Goal: Task Accomplishment & Management: Complete application form

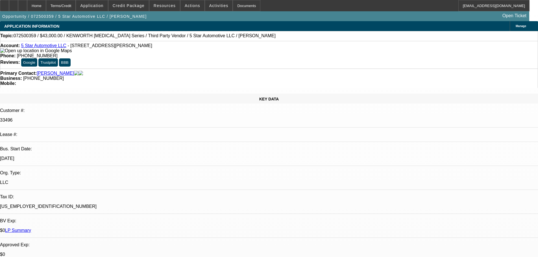
select select "0"
select select "6"
select select "0"
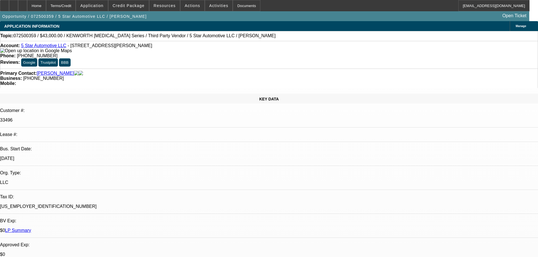
select select "0"
select select "6"
select select "0"
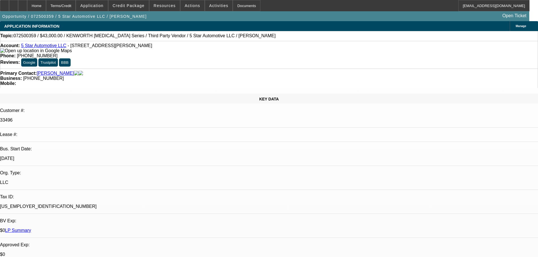
select select "0"
select select "6"
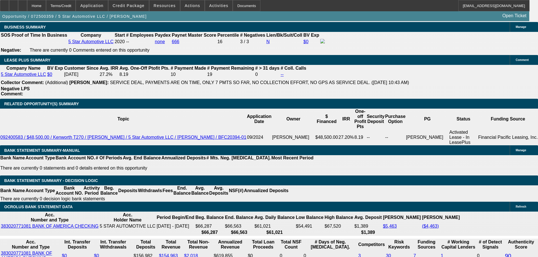
scroll to position [905, 0]
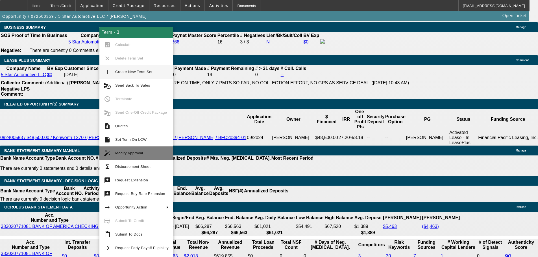
click at [148, 151] on span "Modify Approval" at bounding box center [141, 153] width 53 height 7
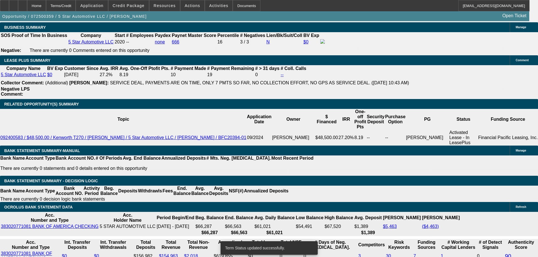
select select "0"
select select "6"
select select "0"
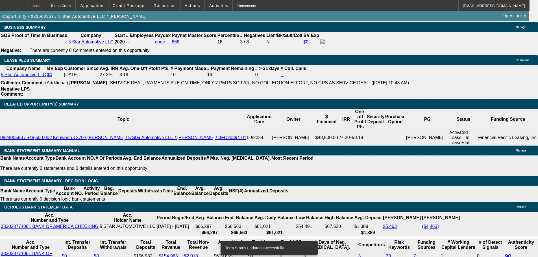
select select "0"
select select "6"
select select "0"
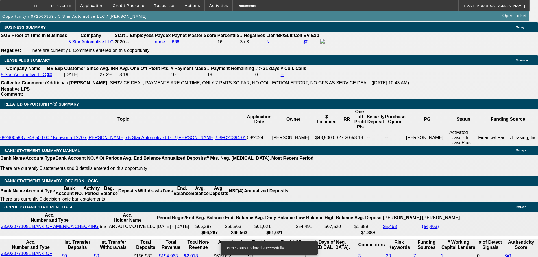
select select "0"
select select "6"
select select "0"
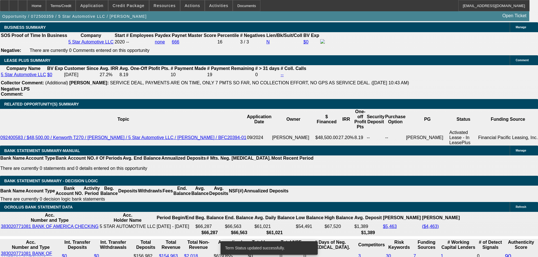
select select "6"
drag, startPoint x: 86, startPoint y: 164, endPoint x: 112, endPoint y: 165, distance: 26.8
type input "16"
type input "UNKNOWN"
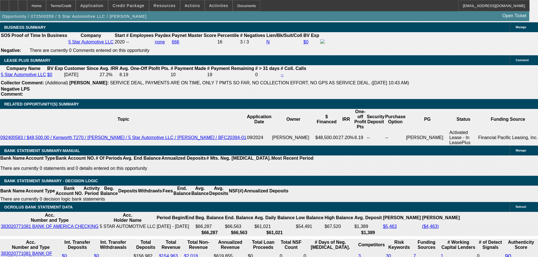
type input "1650"
type input "22.4"
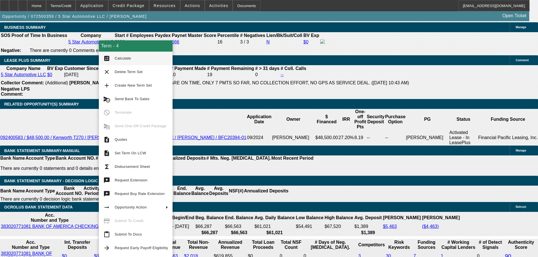
type input "$1,650.00"
click at [132, 59] on span "Calculate" at bounding box center [141, 58] width 53 height 7
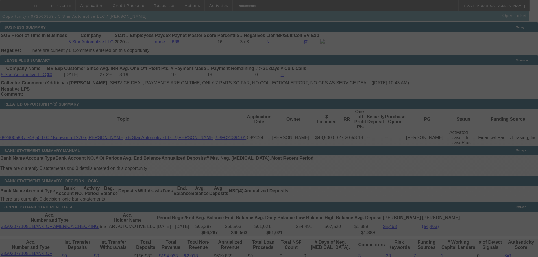
select select "0"
select select "6"
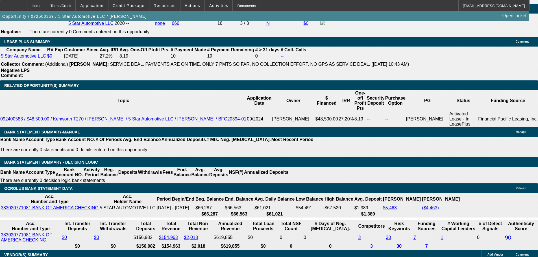
scroll to position [934, 0]
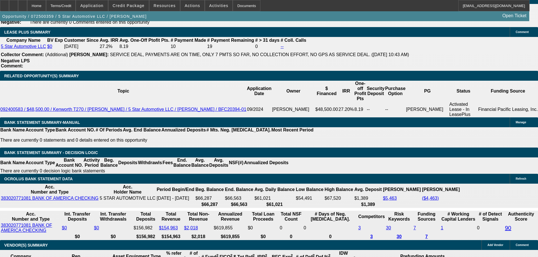
drag, startPoint x: 80, startPoint y: 136, endPoint x: 126, endPoint y: 140, distance: 45.9
type input "166"
type input "UNKNOWN"
type input "1660"
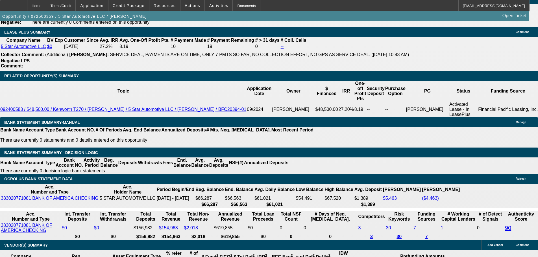
type input "22.8"
type input "$1,660.00"
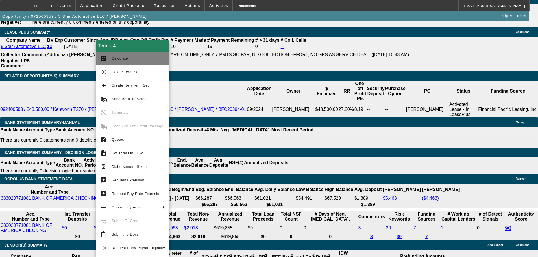
click at [129, 61] on span "Calculate" at bounding box center [138, 58] width 53 height 7
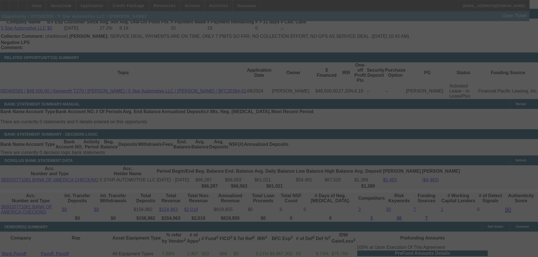
scroll to position [962, 0]
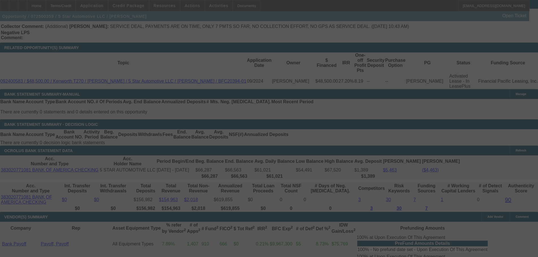
select select "0"
select select "6"
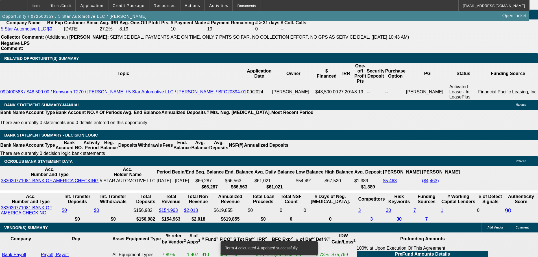
scroll to position [923, 0]
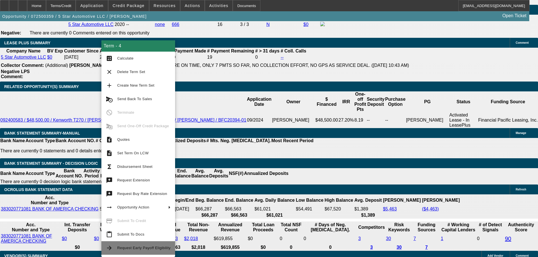
click at [151, 249] on span "Request Early Payoff Eligibility" at bounding box center [143, 248] width 53 height 4
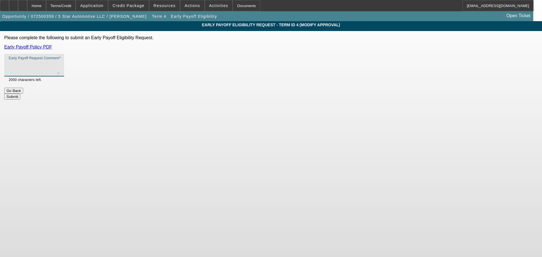
click at [60, 69] on textarea "Early Payoff Request Comment" at bounding box center [34, 68] width 51 height 14
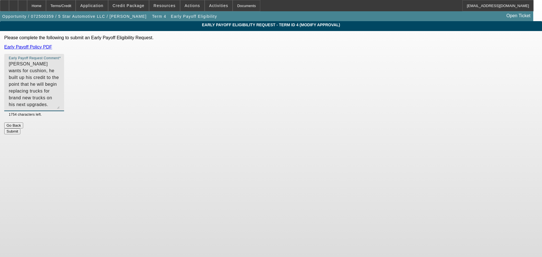
drag, startPoint x: 343, startPoint y: 73, endPoint x: 344, endPoint y: 108, distance: 34.7
click at [60, 108] on textarea "Juan wants for cushion, he built up his credit to the point that he will begin …" at bounding box center [34, 85] width 51 height 48
type textarea "Juan wants for cushion, he built up his credit to the point that he will begin …"
click at [20, 131] on button "Submit" at bounding box center [12, 131] width 16 height 6
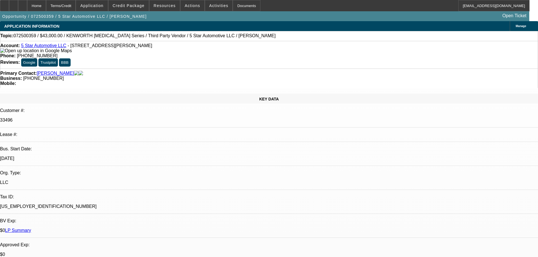
select select "0"
select select "6"
select select "0"
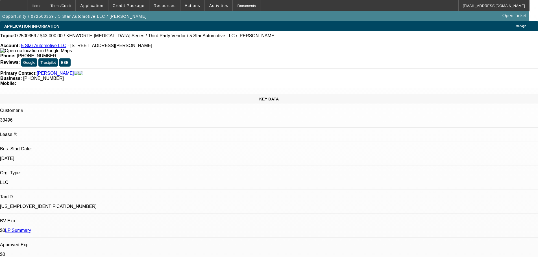
select select "0"
select select "6"
select select "0"
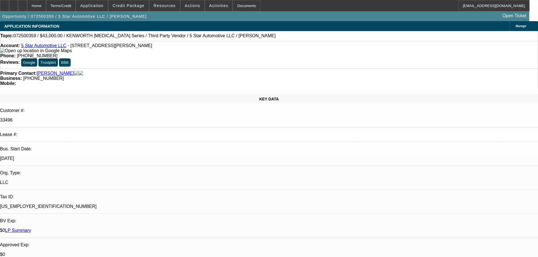
select select "0"
select select "6"
select select "0"
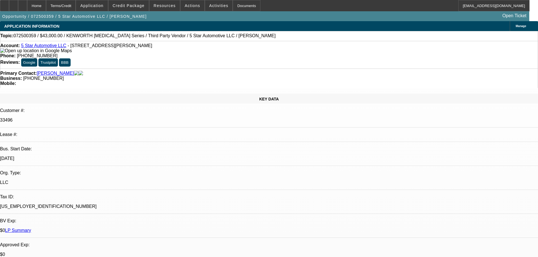
select select "6"
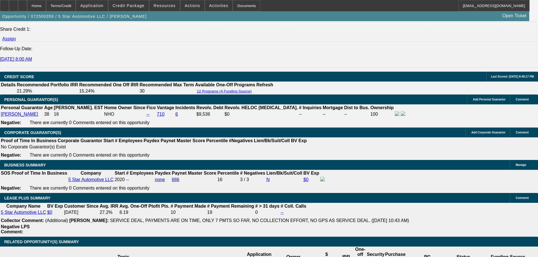
scroll to position [790, 0]
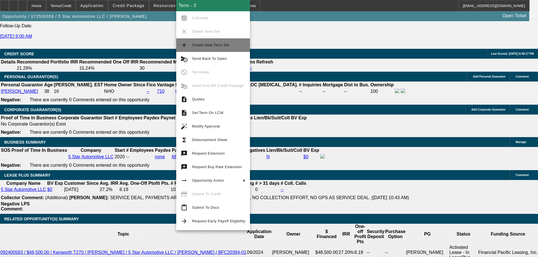
click at [221, 43] on span "Create New Term Set" at bounding box center [210, 45] width 37 height 4
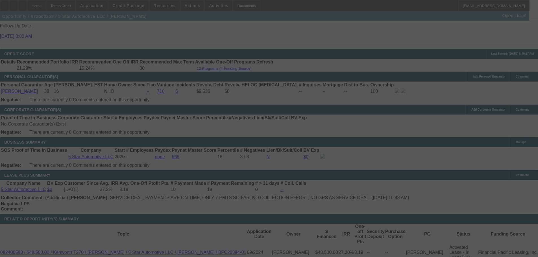
scroll to position [836, 0]
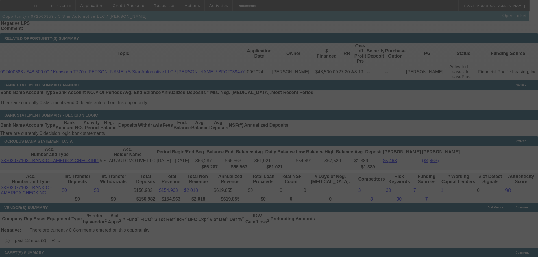
scroll to position [920, 0]
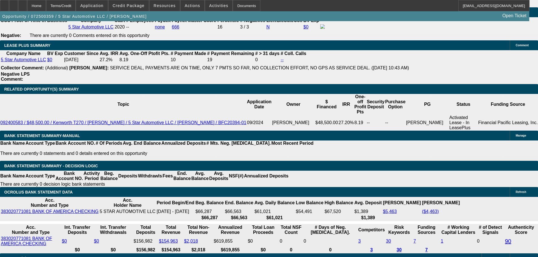
select select "0"
select select "6"
select select "0"
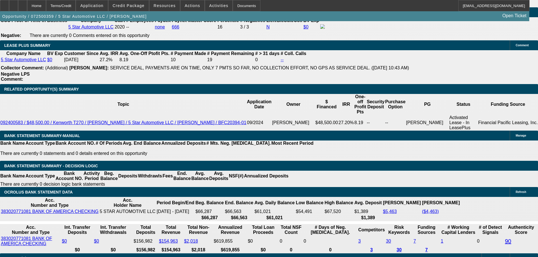
select select "0"
select select "6"
select select "0"
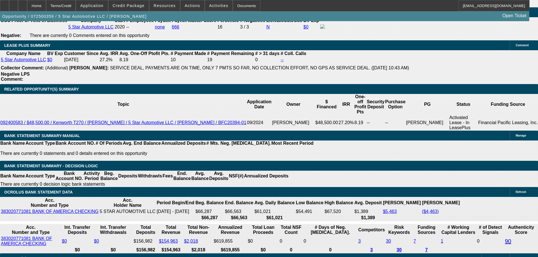
select select "0"
select select "6"
select select "0"
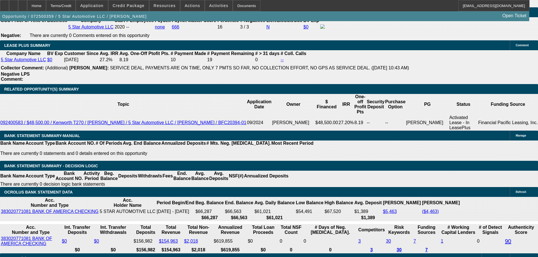
select select "6"
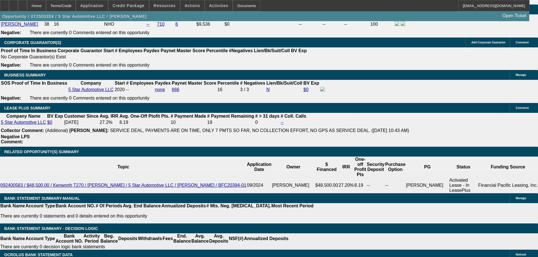
scroll to position [879, 0]
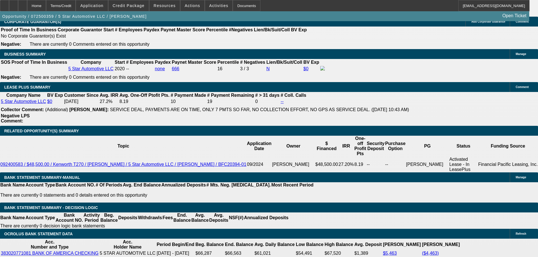
drag, startPoint x: 108, startPoint y: 102, endPoint x: 140, endPoint y: 104, distance: 31.7
type input "$1,000.00"
type input "UNKNOWN"
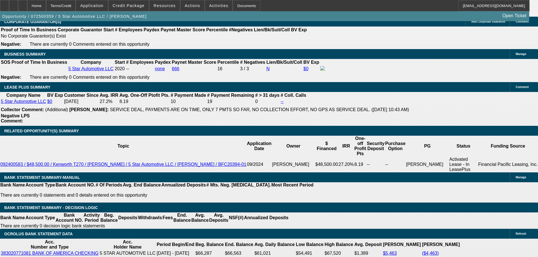
drag, startPoint x: 92, startPoint y: 145, endPoint x: 136, endPoint y: 145, distance: 44.6
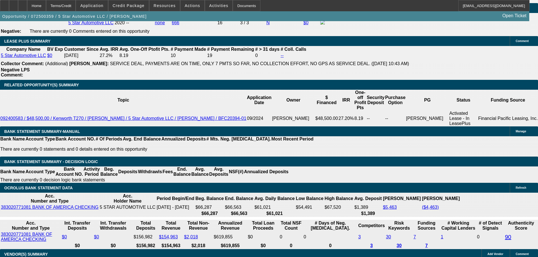
type input "15"
type input "1598"
type input "21.7"
type input "$1,598.00"
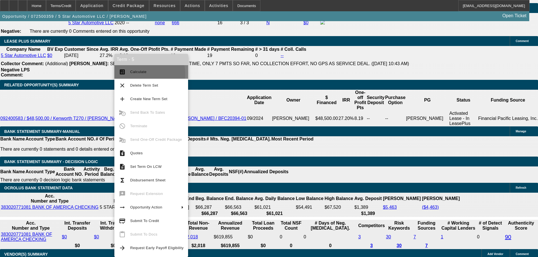
click at [137, 74] on span "Calculate" at bounding box center [156, 72] width 53 height 7
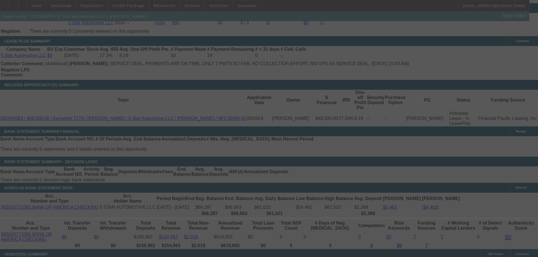
select select "0"
select select "6"
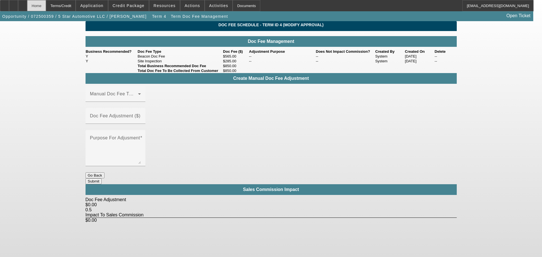
click at [46, 8] on div "Home" at bounding box center [36, 5] width 19 height 11
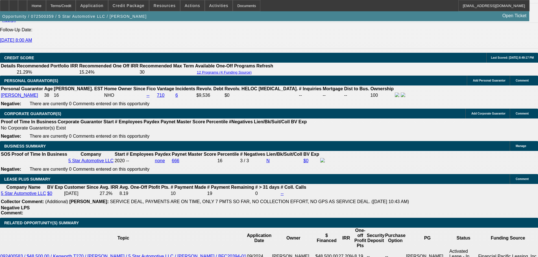
select select "0"
select select "6"
select select "0"
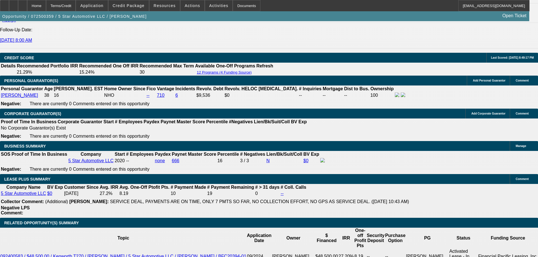
select select "0"
select select "6"
select select "0"
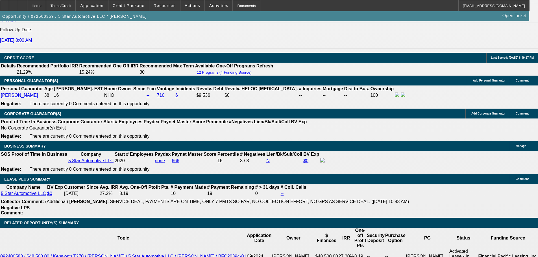
select select "0"
select select "6"
select select "0"
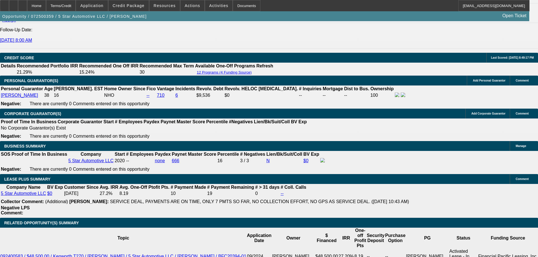
select select "6"
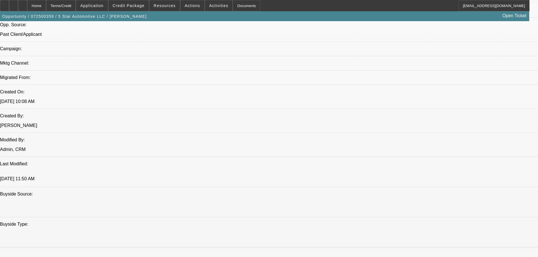
scroll to position [335, 0]
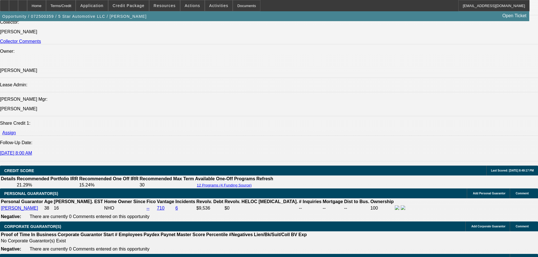
scroll to position [843, 0]
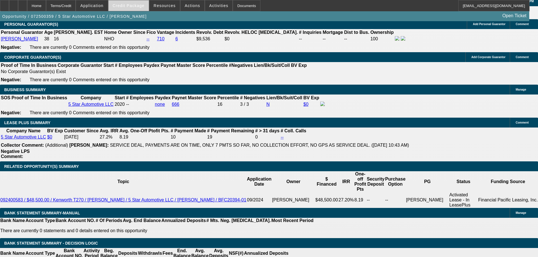
click at [136, 8] on span "Credit Package" at bounding box center [129, 5] width 32 height 5
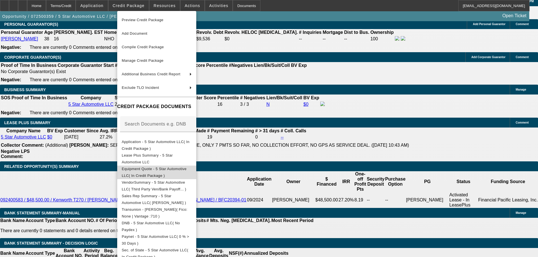
click at [168, 169] on span "Equipment Quote - 5 Star Automotive LLC( In Credit Package )" at bounding box center [154, 172] width 65 height 11
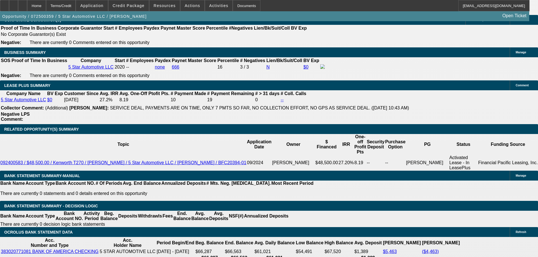
scroll to position [871, 0]
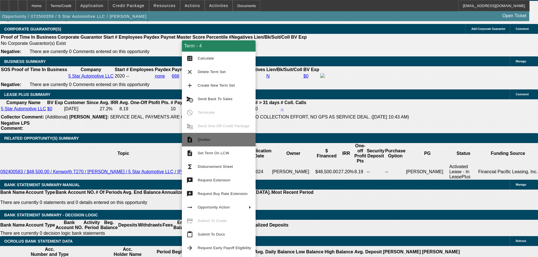
click at [219, 141] on span "Quotes" at bounding box center [224, 139] width 53 height 7
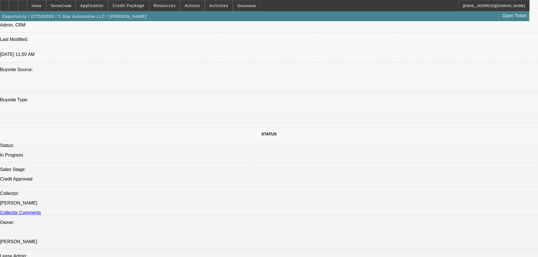
scroll to position [391, 0]
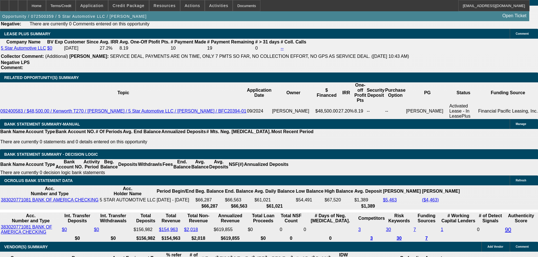
scroll to position [932, 0]
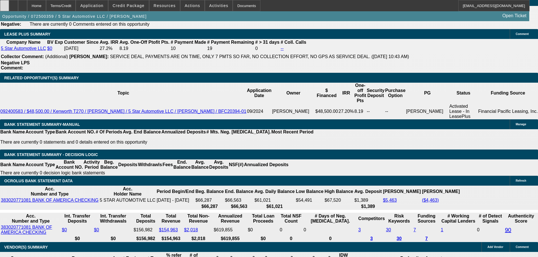
click at [5, 4] on icon at bounding box center [5, 4] width 0 height 0
drag, startPoint x: 423, startPoint y: 25, endPoint x: 423, endPoint y: 30, distance: 4.8
radio input "true"
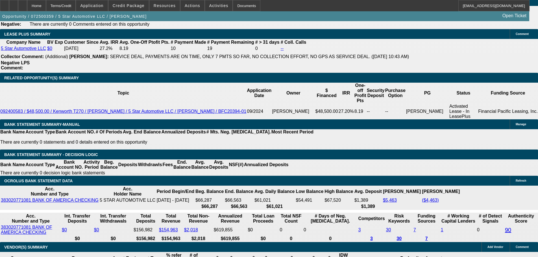
type textarea "10-2: Signing--tax isnt on the financing, told him i can finance if he wants. S…"
radio input "true"
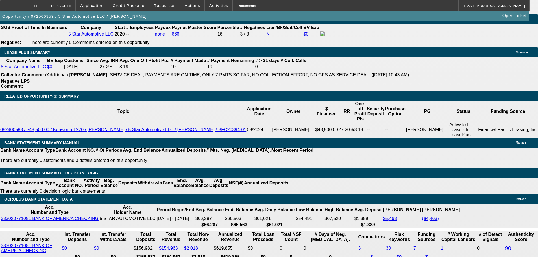
scroll to position [875, 0]
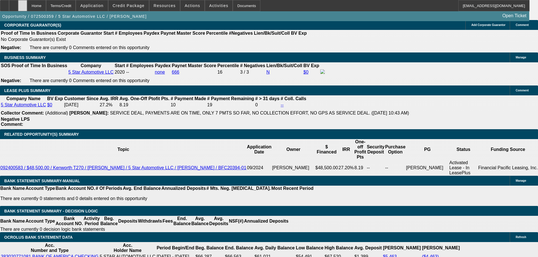
click at [23, 4] on icon at bounding box center [23, 4] width 0 height 0
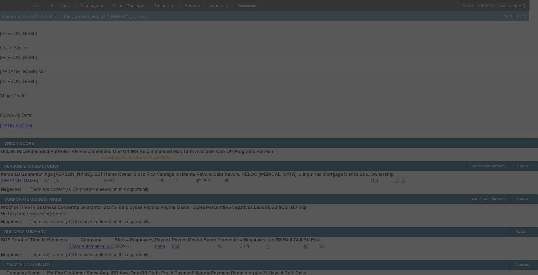
scroll to position [853, 0]
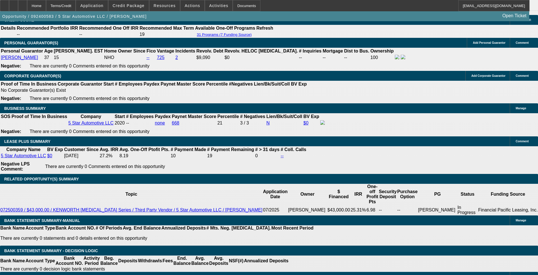
select select "0"
select select "6"
select select "0"
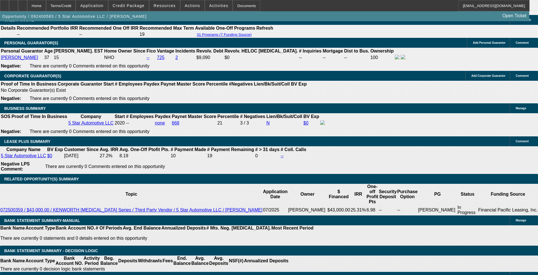
select select "0"
select select "6"
select select "0"
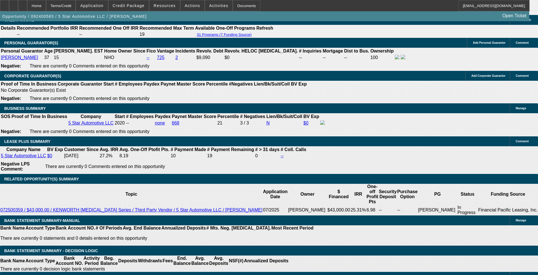
select select "0"
select select "6"
select select "0"
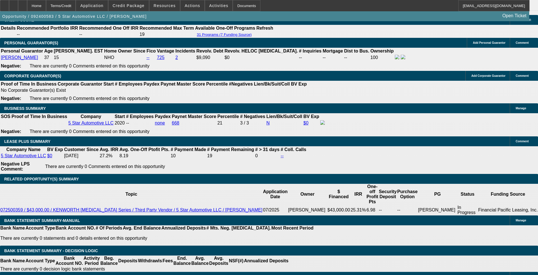
select select "6"
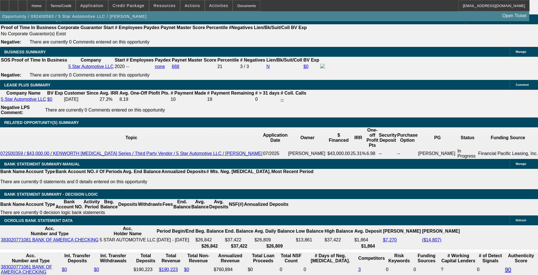
scroll to position [942, 0]
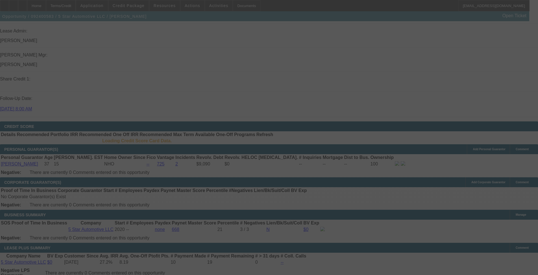
scroll to position [767, 0]
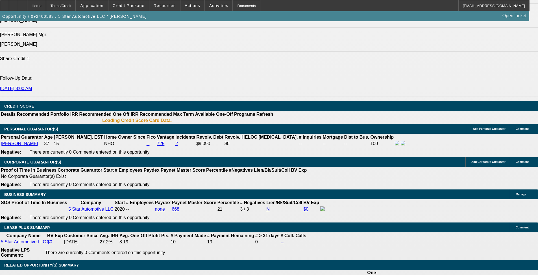
select select "0"
select select "6"
select select "0"
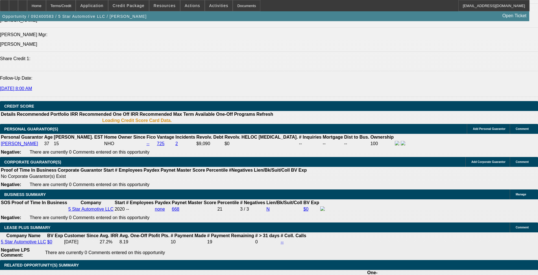
select select "0"
select select "6"
select select "0"
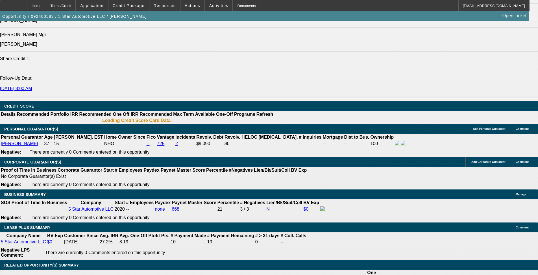
select select "0"
select select "6"
select select "0"
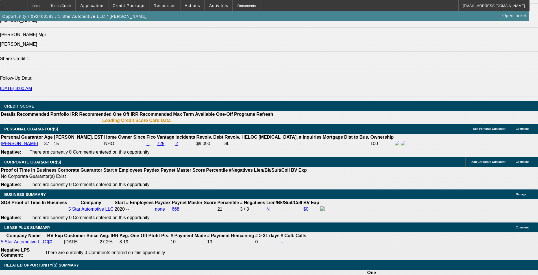
select select "6"
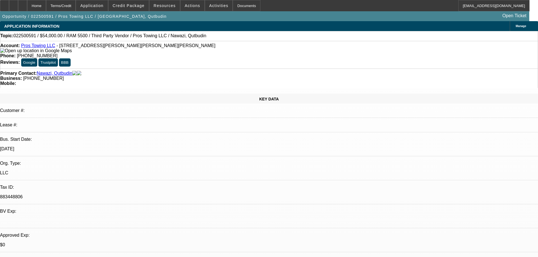
select select "0.2"
select select "2"
select select "0.1"
select select "4"
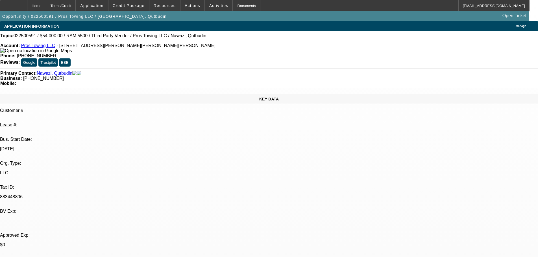
select select "0"
select select "2"
select select "0.1"
select select "4"
select select "0"
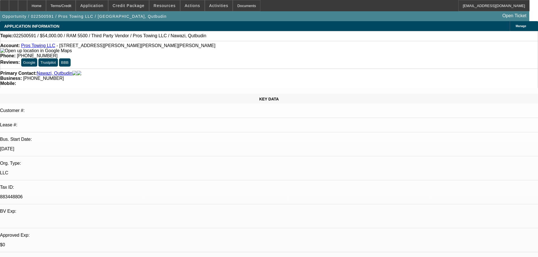
select select "2"
select select "0.1"
select select "4"
select select "0"
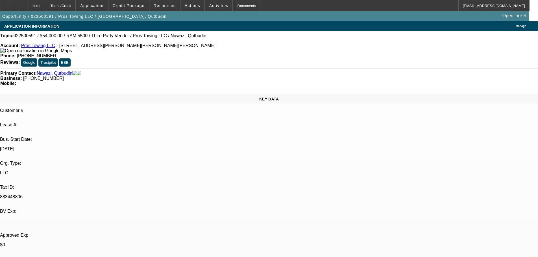
select select "2"
select select "0.1"
select select "4"
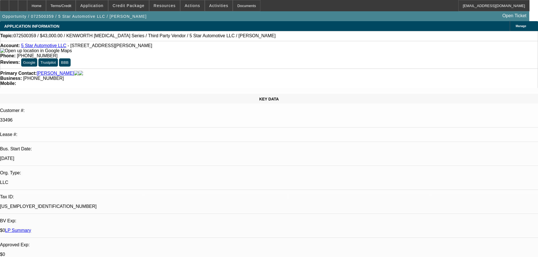
select select "0"
select select "6"
select select "0"
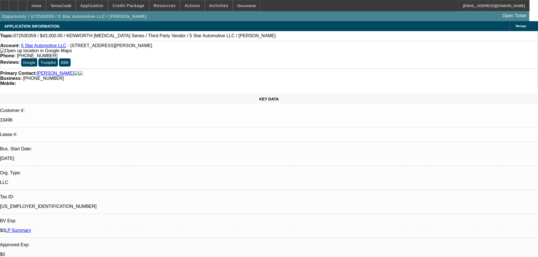
select select "0"
select select "6"
select select "0"
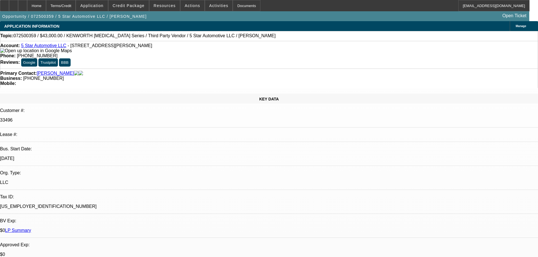
select select "0"
select select "6"
select select "0"
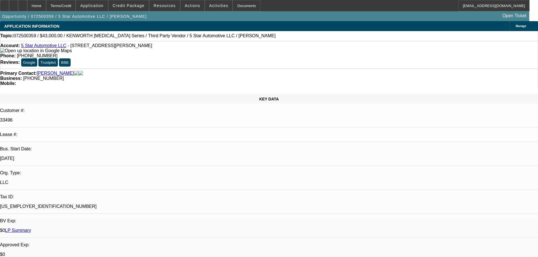
select select "6"
click at [131, 6] on span "Credit Package" at bounding box center [129, 5] width 32 height 5
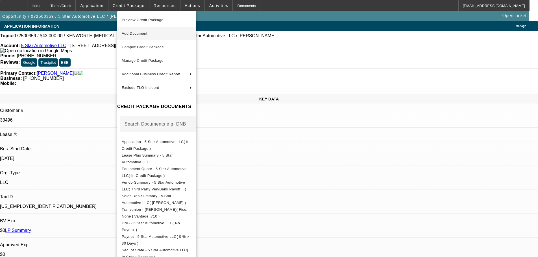
click at [157, 31] on span "Add Document" at bounding box center [157, 33] width 70 height 7
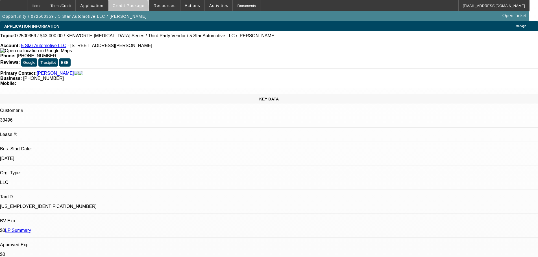
click at [137, 9] on span at bounding box center [128, 6] width 40 height 14
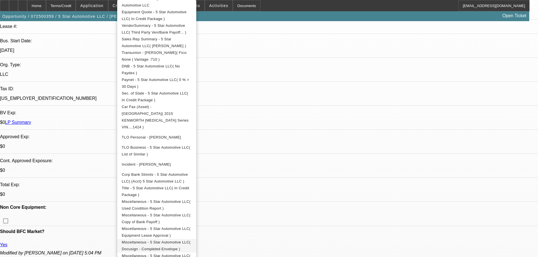
scroll to position [169, 0]
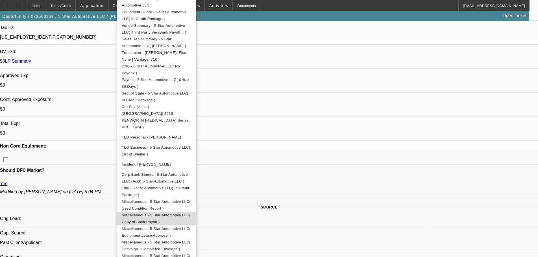
click at [191, 213] on span "Miscellaneous - 5 Star Automotive LLC( Copy of Bank Payoff )" at bounding box center [156, 218] width 69 height 11
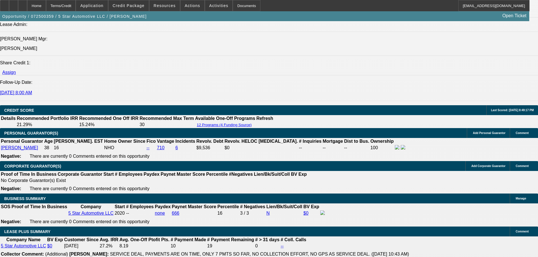
scroll to position [875, 0]
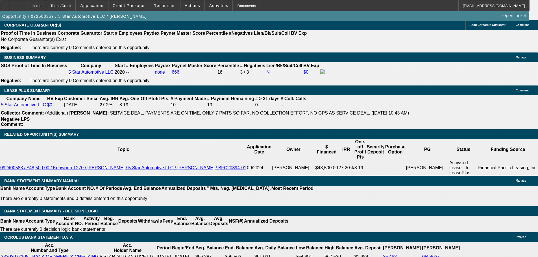
drag, startPoint x: 177, startPoint y: 124, endPoint x: 234, endPoint y: 134, distance: 57.6
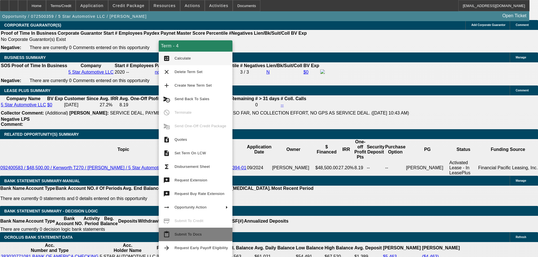
click at [200, 235] on span "Submit To Docs" at bounding box center [187, 234] width 27 height 4
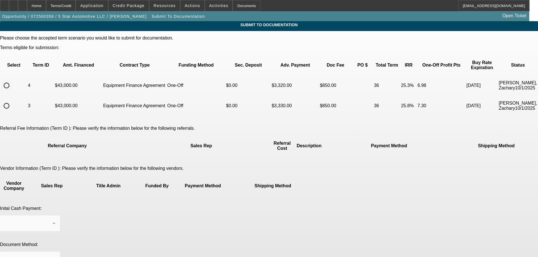
click at [12, 80] on input "radio" at bounding box center [6, 85] width 11 height 11
radio input "true"
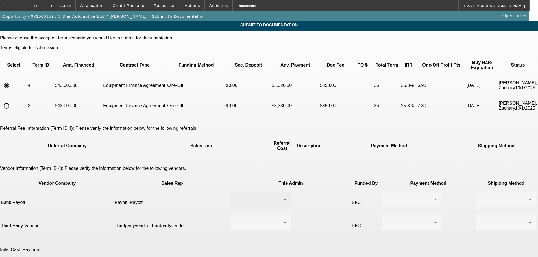
click at [248, 196] on div at bounding box center [259, 199] width 48 height 7
click at [250, 191] on mat-option "Payoff, Payoff" at bounding box center [244, 189] width 66 height 14
click at [386, 196] on div at bounding box center [410, 199] width 48 height 7
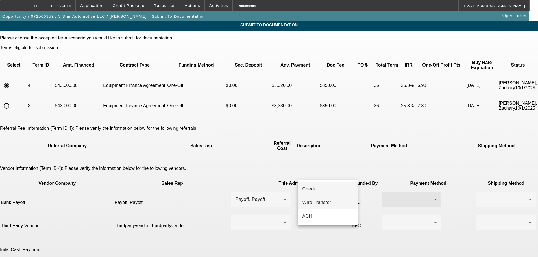
click at [332, 200] on mat-option "Wire Transfer" at bounding box center [328, 203] width 60 height 14
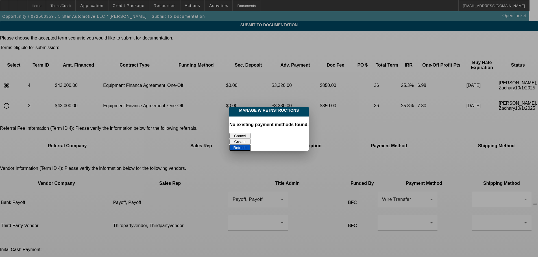
click at [250, 145] on button "Refresh" at bounding box center [239, 148] width 21 height 6
click at [250, 139] on button "Create" at bounding box center [239, 142] width 21 height 6
click at [250, 145] on button "Refresh" at bounding box center [239, 148] width 21 height 6
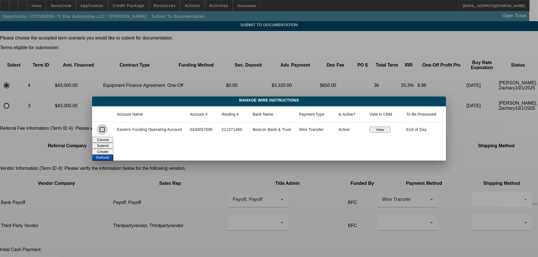
click at [103, 130] on input "checkbox" at bounding box center [102, 129] width 11 height 11
checkbox input "true"
click at [113, 143] on button "Submit" at bounding box center [102, 146] width 21 height 6
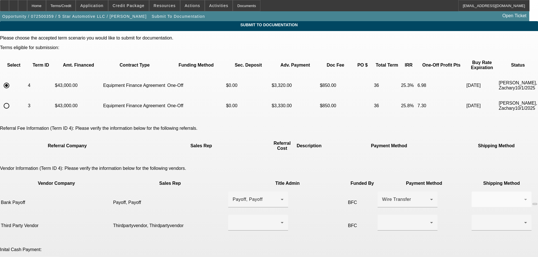
scroll to position [28, 0]
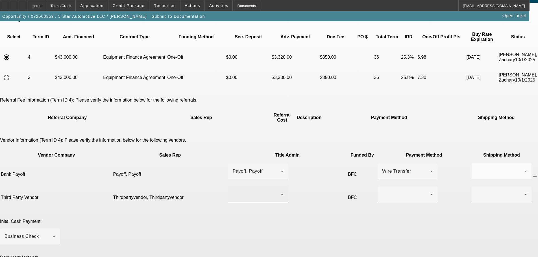
click at [234, 191] on div at bounding box center [257, 194] width 48 height 7
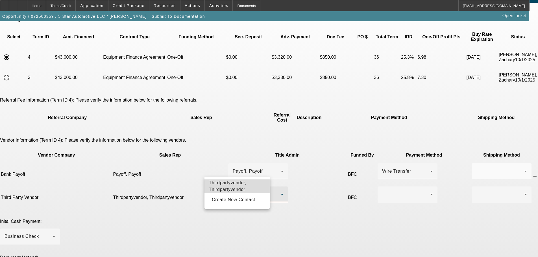
click at [238, 191] on span "Thirdpartyvendor, Thirdpartyvendor" at bounding box center [237, 187] width 56 height 14
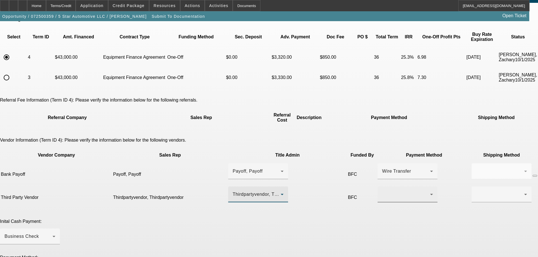
click at [382, 191] on div at bounding box center [406, 194] width 48 height 7
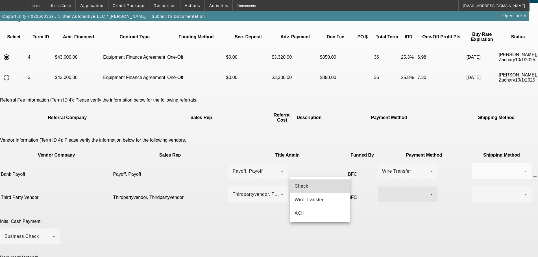
click at [315, 187] on mat-option "Check" at bounding box center [320, 187] width 60 height 14
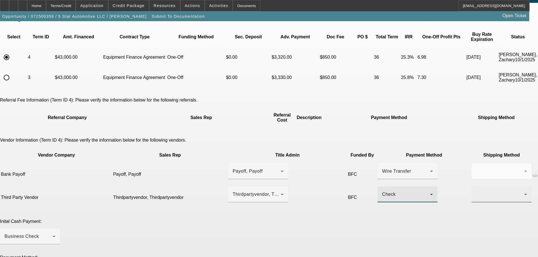
click at [476, 191] on div at bounding box center [500, 194] width 48 height 7
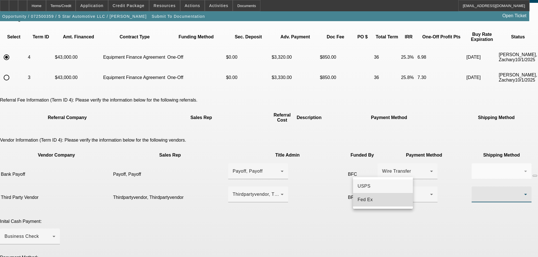
click at [381, 202] on mat-option "Fed Ex" at bounding box center [383, 200] width 60 height 14
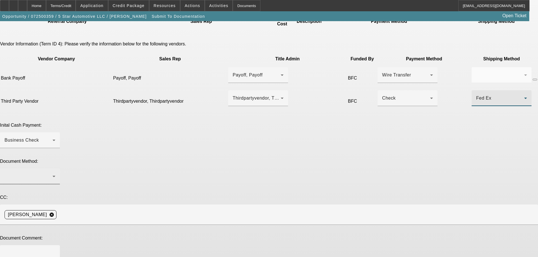
click at [53, 173] on div at bounding box center [29, 176] width 48 height 7
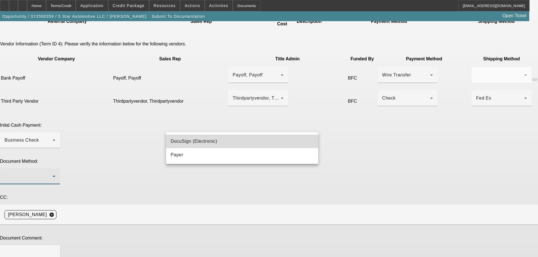
click at [213, 142] on span "DocuSign (Electronic)" at bounding box center [194, 141] width 47 height 7
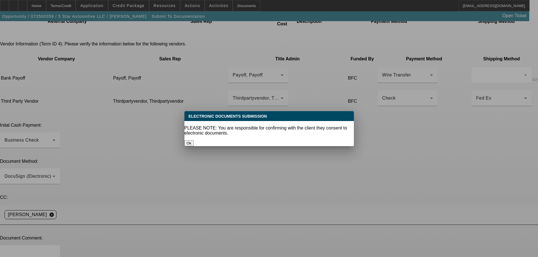
drag, startPoint x: 298, startPoint y: 134, endPoint x: 289, endPoint y: 147, distance: 15.4
click at [194, 140] on button "Ok" at bounding box center [188, 143] width 9 height 6
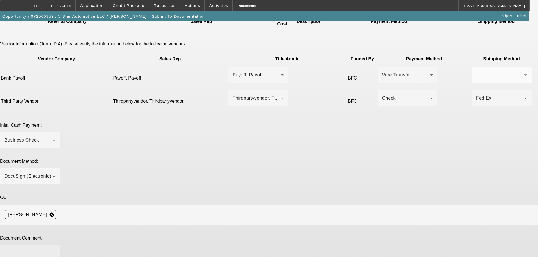
click at [55, 250] on textarea at bounding box center [30, 257] width 51 height 14
click at [55, 250] on textarea "Hello, signed approval letter, signed PP invoice, bank payoff + wire instructio…" at bounding box center [30, 257] width 51 height 14
paste textarea "5starauto215@gmail.com"
click at [134, 3] on span at bounding box center [128, 6] width 40 height 14
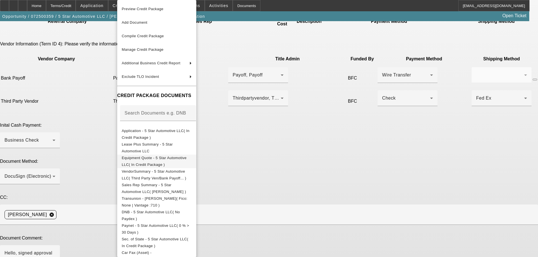
click at [169, 157] on span "Equipment Quote - 5 Star Automotive LLC( In Credit Package )" at bounding box center [157, 162] width 70 height 14
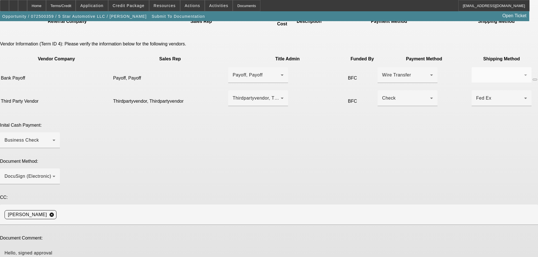
click at [55, 250] on textarea "Hello, signed approval letter, signed PP invoice, bank payoff + wire instructio…" at bounding box center [30, 257] width 51 height 14
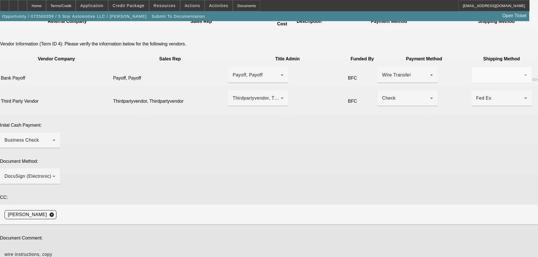
type textarea "Hello, signed approval letter, signed PP invoice, bank payoff + wire instructio…"
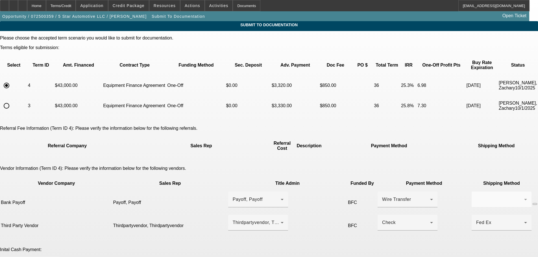
scroll to position [124, 0]
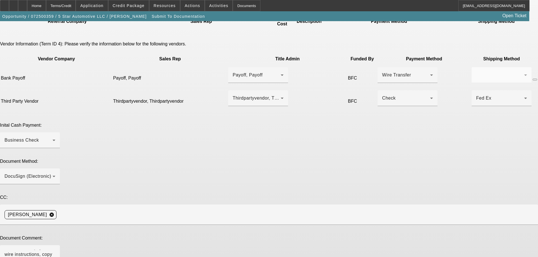
type textarea "I sold Juan on $1660 payments, accidentally cleared the contingency with $1665 …"
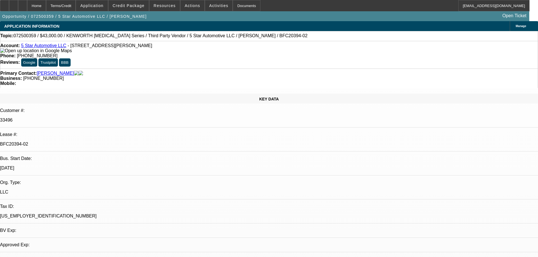
select select "0"
select select "6"
select select "0"
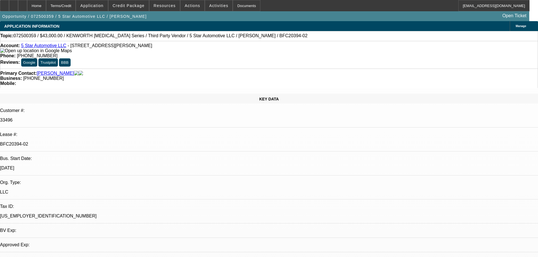
select select "0"
select select "6"
select select "0"
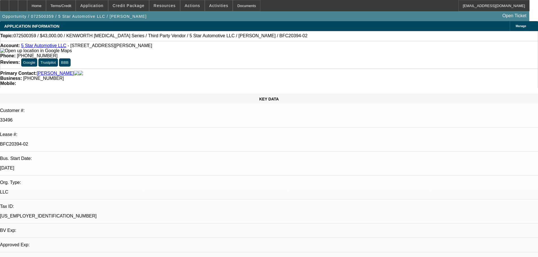
select select "0"
select select "6"
select select "0"
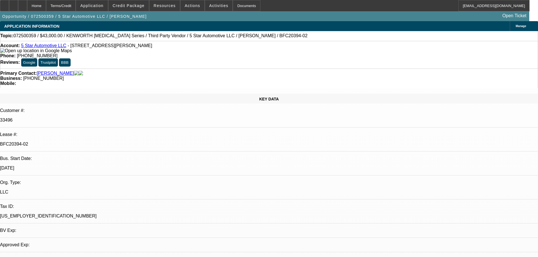
select select "6"
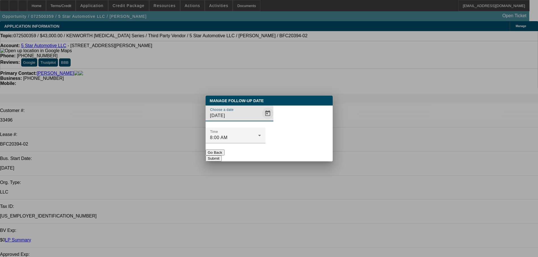
click at [261, 120] on span "Open calendar" at bounding box center [268, 114] width 14 height 14
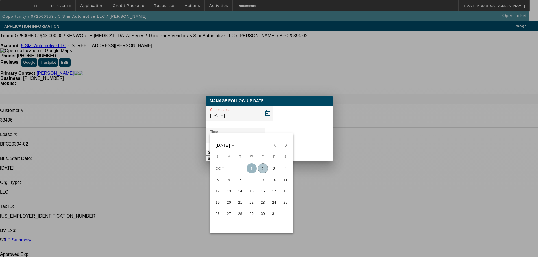
click at [273, 170] on span "3" at bounding box center [274, 168] width 10 height 10
type input "10/3/2025"
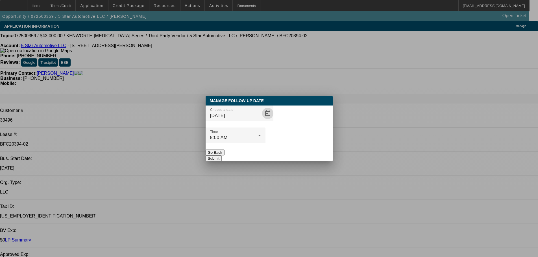
click at [222, 156] on button "Submit" at bounding box center [214, 159] width 16 height 6
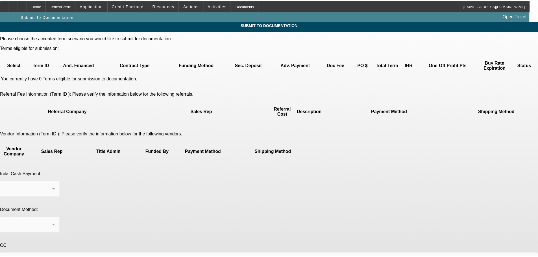
scroll to position [28, 0]
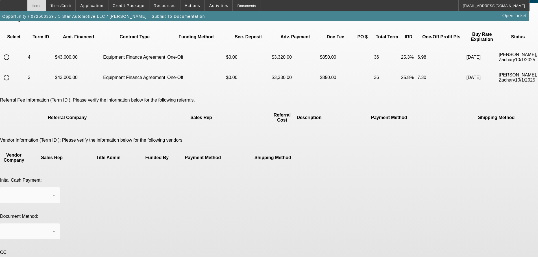
click at [46, 2] on div "Home" at bounding box center [36, 5] width 19 height 11
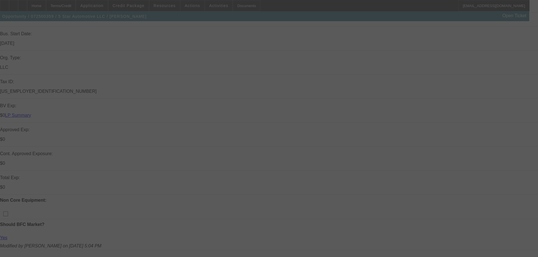
scroll to position [111, 0]
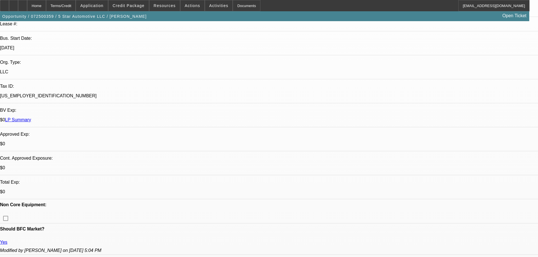
select select "0"
select select "6"
select select "0"
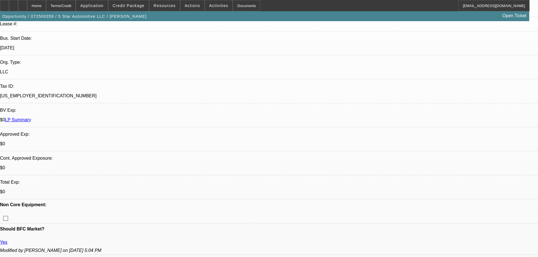
select select "0"
select select "6"
select select "0"
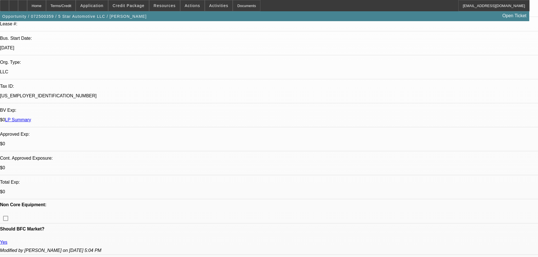
select select "0"
select select "6"
select select "0"
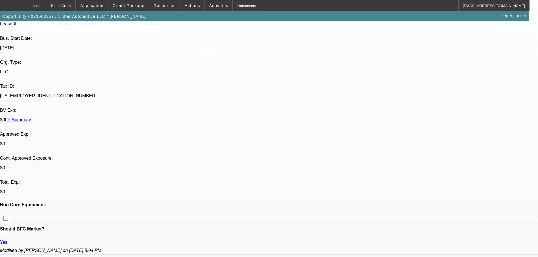
select select "6"
click at [135, 5] on span "Credit Package" at bounding box center [129, 5] width 32 height 5
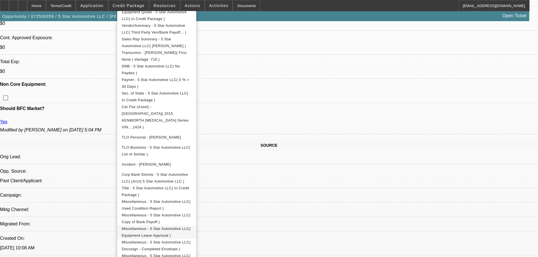
scroll to position [365, 0]
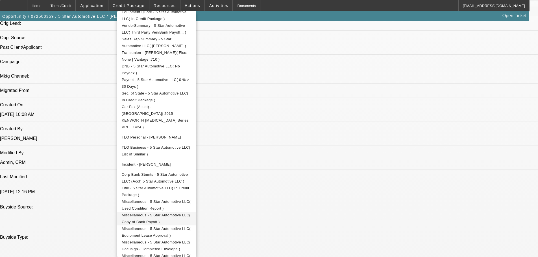
click at [192, 212] on span "Miscellaneous - 5 Star Automotive LLC( Copy of Bank Payoff )" at bounding box center [157, 219] width 70 height 14
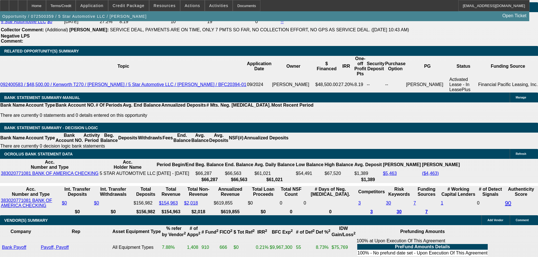
scroll to position [929, 0]
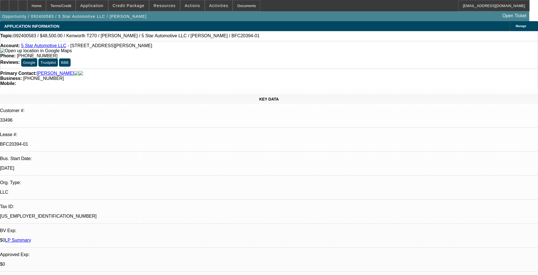
select select "0"
select select "6"
select select "0"
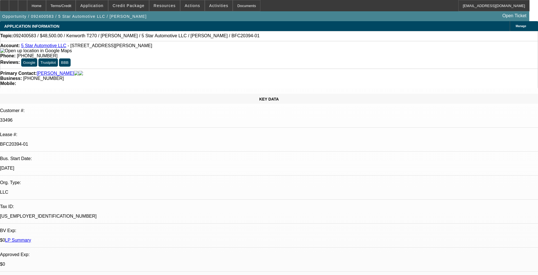
select select "0"
select select "6"
select select "0"
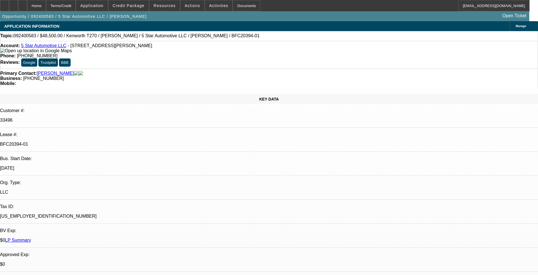
select select "0"
select select "6"
select select "0"
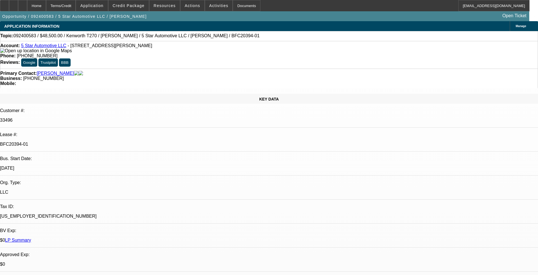
select select "6"
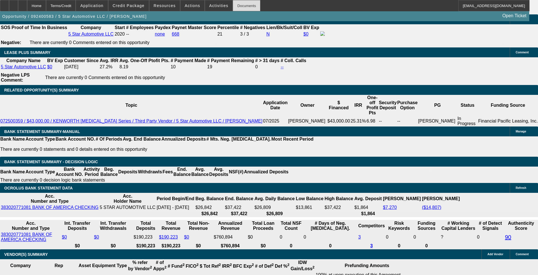
scroll to position [942, 0]
